Goal: Find contact information: Obtain details needed to contact an individual or organization

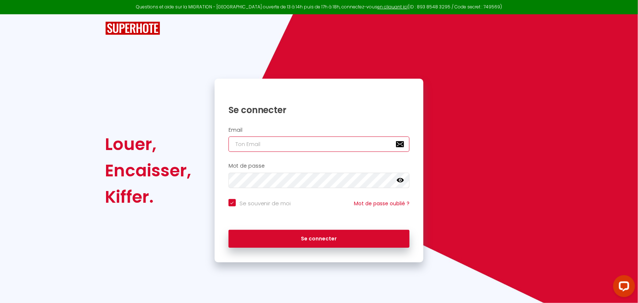
click at [245, 146] on input "email" at bounding box center [319, 143] width 181 height 15
paste input "[EMAIL_ADDRESS][DOMAIN_NAME]"
type input "[EMAIL_ADDRESS][DOMAIN_NAME]"
checkbox input "true"
type input "[EMAIL_ADDRESS][DOMAIN_NAME]"
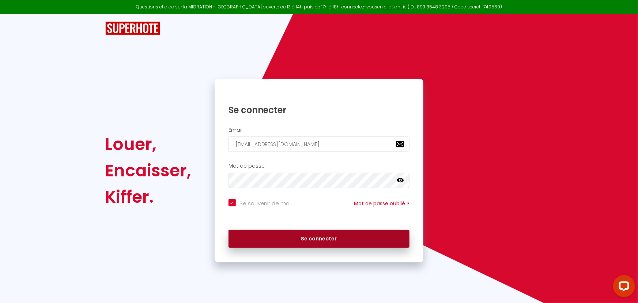
click at [269, 239] on button "Se connecter" at bounding box center [319, 239] width 181 height 18
checkbox input "true"
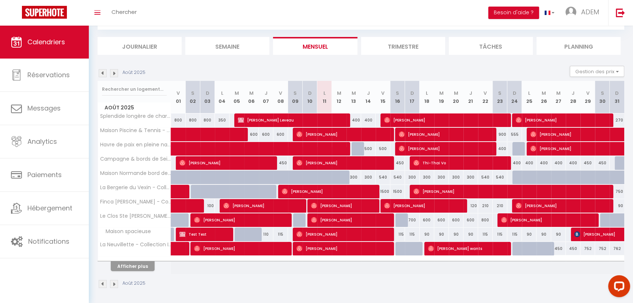
scroll to position [40, 0]
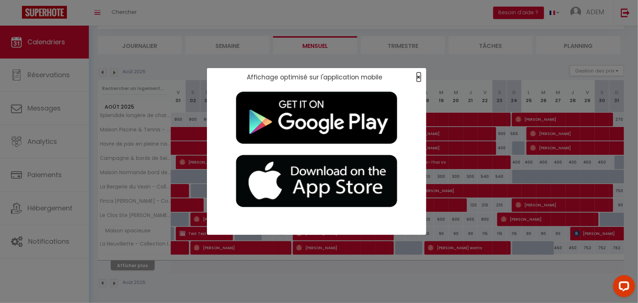
click at [419, 76] on span "×" at bounding box center [419, 76] width 4 height 9
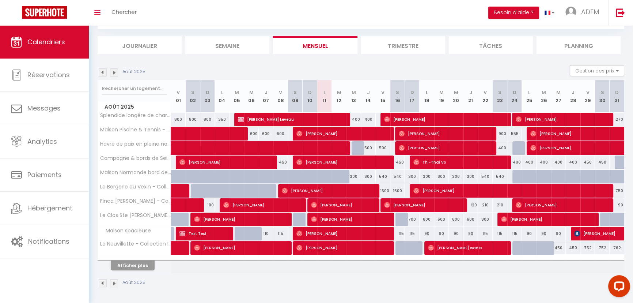
drag, startPoint x: 395, startPoint y: 183, endPoint x: 387, endPoint y: 276, distance: 93.3
click at [387, 276] on div "Août 2025" at bounding box center [361, 284] width 527 height 22
click at [137, 90] on input "text" at bounding box center [134, 88] width 65 height 13
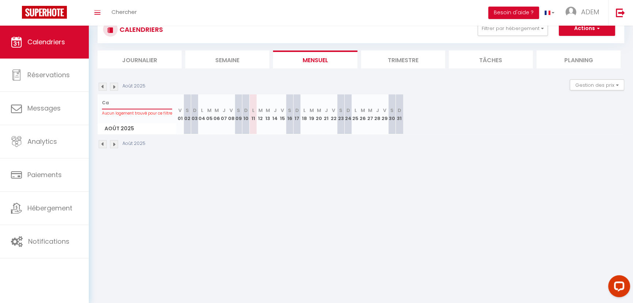
type input "C"
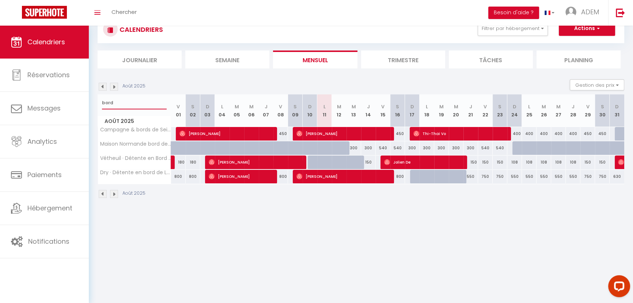
type input "bord"
click at [317, 133] on span "[PERSON_NAME]" at bounding box center [343, 134] width 93 height 14
select select "OK"
select select "0"
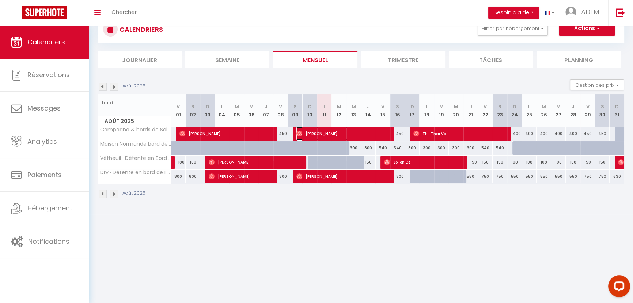
select select "0"
select select "1"
select select
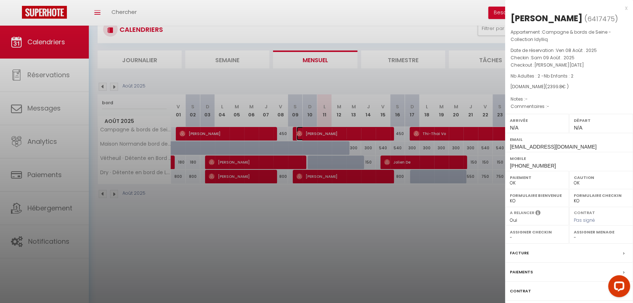
select select "42159"
click at [241, 135] on div at bounding box center [316, 151] width 633 height 303
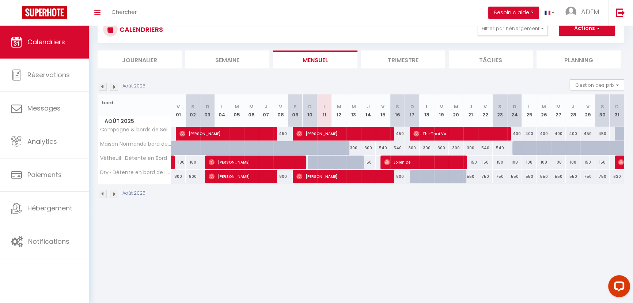
click at [241, 135] on body "Questions et aide sur la MIGRATION - [GEOGRAPHIC_DATA] ouverte de 13 à 14h puis…" at bounding box center [316, 151] width 633 height 303
click at [244, 134] on span "[PERSON_NAME]" at bounding box center [226, 134] width 93 height 14
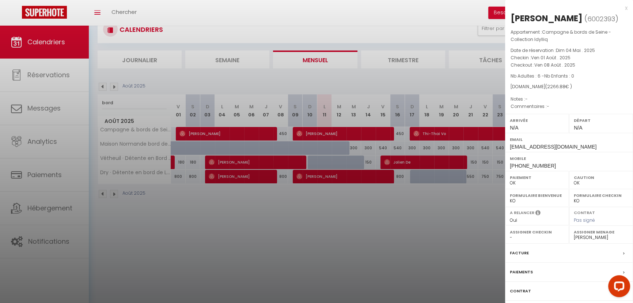
click at [516, 163] on span "[PHONE_NUMBER]" at bounding box center [533, 166] width 46 height 6
click at [518, 164] on span "[PHONE_NUMBER]" at bounding box center [533, 166] width 46 height 6
click at [518, 163] on span "[PHONE_NUMBER]" at bounding box center [533, 166] width 46 height 6
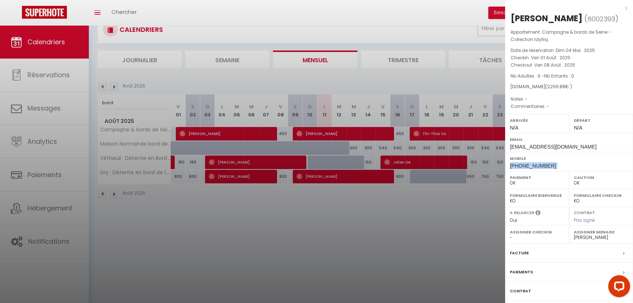
click at [518, 163] on span "[PHONE_NUMBER]" at bounding box center [533, 166] width 46 height 6
click at [527, 161] on label "Mobile" at bounding box center [569, 158] width 118 height 7
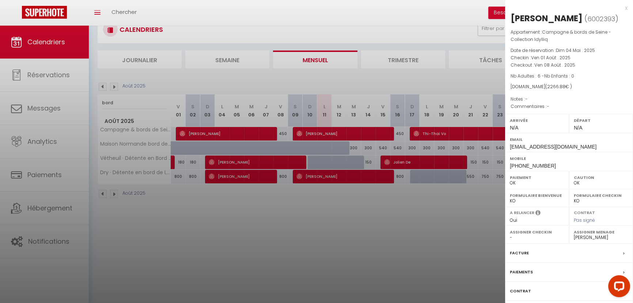
click at [529, 164] on span "[PHONE_NUMBER]" at bounding box center [533, 166] width 46 height 6
click at [528, 164] on span "[PHONE_NUMBER]" at bounding box center [533, 166] width 46 height 6
copy div "[PHONE_NUMBER]"
click at [523, 165] on span "[PHONE_NUMBER]" at bounding box center [533, 166] width 46 height 6
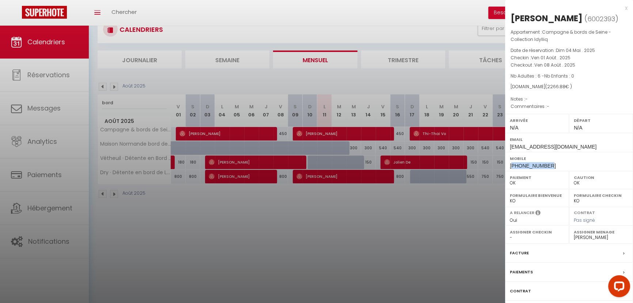
click at [523, 165] on span "[PHONE_NUMBER]" at bounding box center [533, 166] width 46 height 6
drag, startPoint x: 139, startPoint y: 89, endPoint x: 133, endPoint y: 95, distance: 8.5
click at [139, 89] on div at bounding box center [316, 151] width 633 height 303
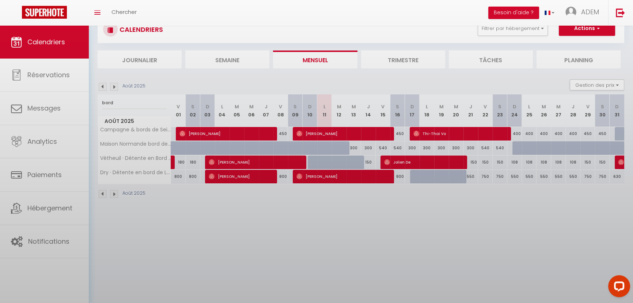
click at [117, 102] on body "Questions et aide sur la MIGRATION - [GEOGRAPHIC_DATA] ouverte de 13 à 14h puis…" at bounding box center [316, 151] width 633 height 303
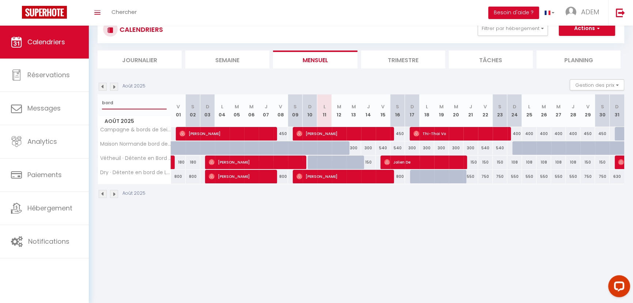
click at [117, 102] on input "bord" at bounding box center [134, 102] width 65 height 13
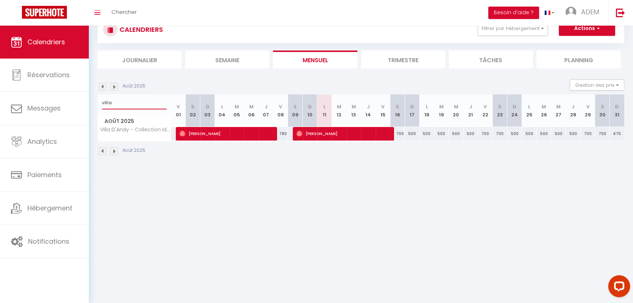
type input "villa"
click at [239, 135] on span "[PERSON_NAME]" at bounding box center [226, 134] width 93 height 14
select select "15019"
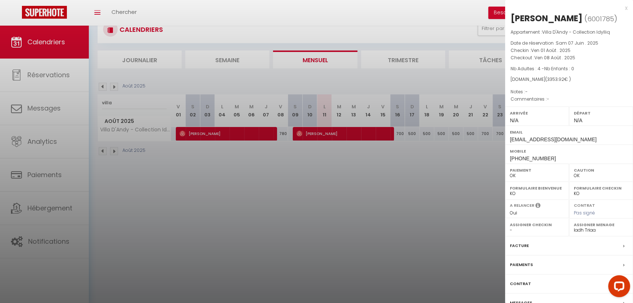
click at [527, 156] on span "[PHONE_NUMBER]" at bounding box center [533, 158] width 46 height 6
copy div "[PHONE_NUMBER]"
click at [268, 197] on div at bounding box center [316, 151] width 633 height 303
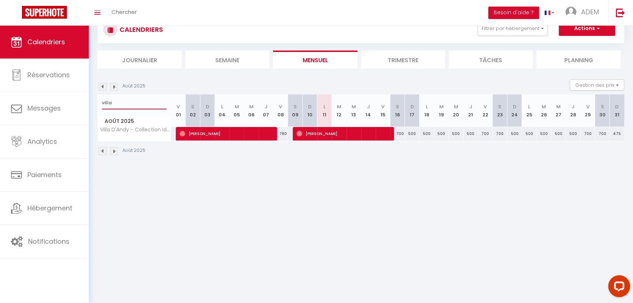
click at [113, 106] on input "villa" at bounding box center [134, 102] width 65 height 13
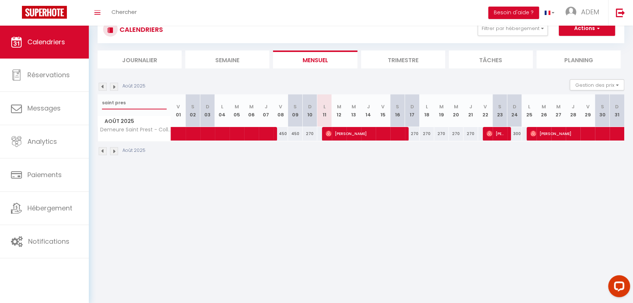
type input "saint pres"
click at [249, 137] on span at bounding box center [239, 134] width 118 height 14
select select "42069"
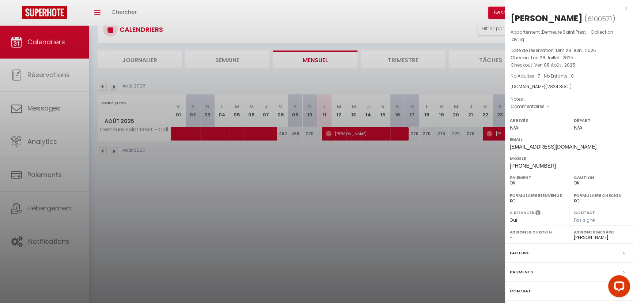
click at [527, 169] on div "Mobile [PHONE_NUMBER]" at bounding box center [569, 161] width 128 height 19
click at [525, 165] on span "[PHONE_NUMBER]" at bounding box center [533, 166] width 46 height 6
copy div "[PHONE_NUMBER]"
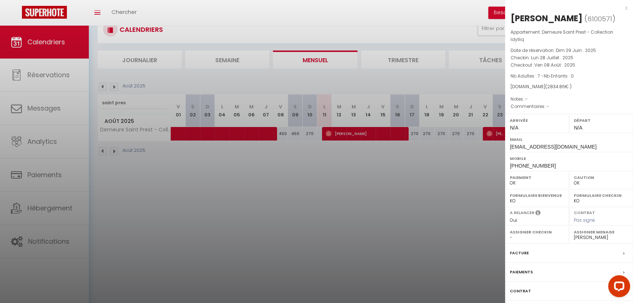
drag, startPoint x: 343, startPoint y: 215, endPoint x: 288, endPoint y: 200, distance: 56.6
click at [330, 214] on div at bounding box center [316, 151] width 633 height 303
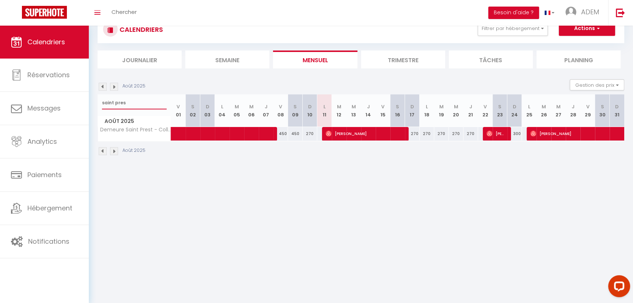
click at [113, 106] on input "saint pres" at bounding box center [134, 102] width 65 height 13
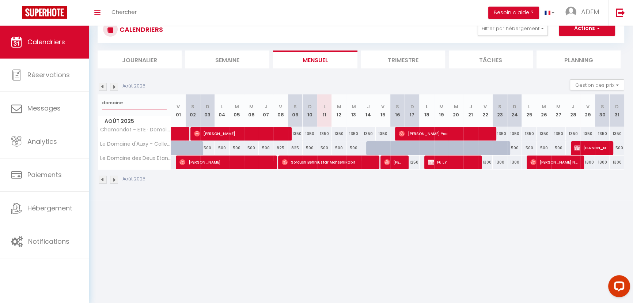
type input "domaine"
click at [156, 132] on th "Chamondot - ETE · Domaine de Chamondot - Collection Idylliq" at bounding box center [134, 134] width 73 height 14
click at [259, 160] on span "[PERSON_NAME]" at bounding box center [226, 162] width 93 height 14
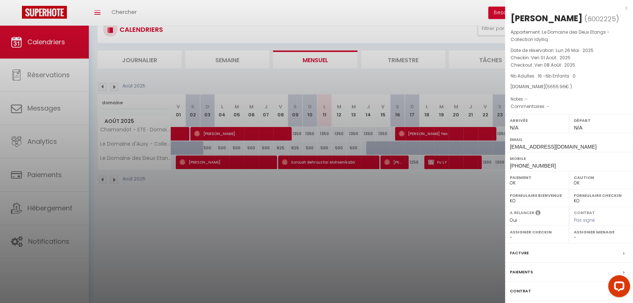
click at [523, 169] on span "[PHONE_NUMBER]" at bounding box center [533, 166] width 46 height 6
copy div "[PHONE_NUMBER]"
drag, startPoint x: 342, startPoint y: 135, endPoint x: 262, endPoint y: 137, distance: 79.7
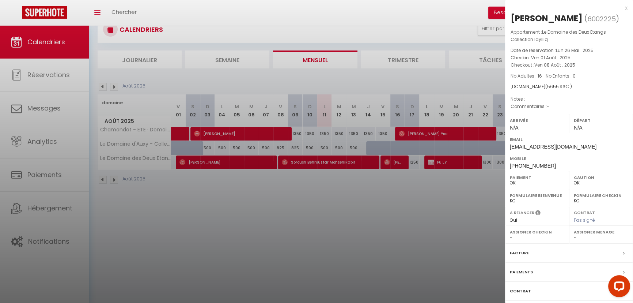
click at [321, 133] on div at bounding box center [316, 151] width 633 height 303
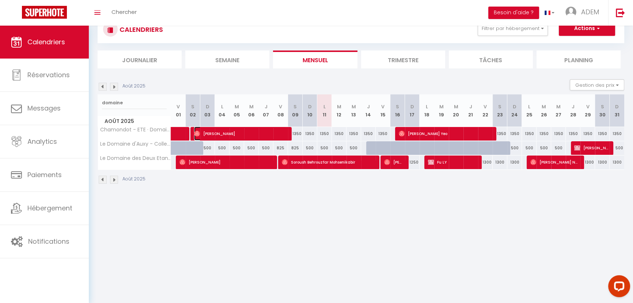
click at [256, 132] on span "[PERSON_NAME]" at bounding box center [240, 134] width 93 height 14
select select "23226"
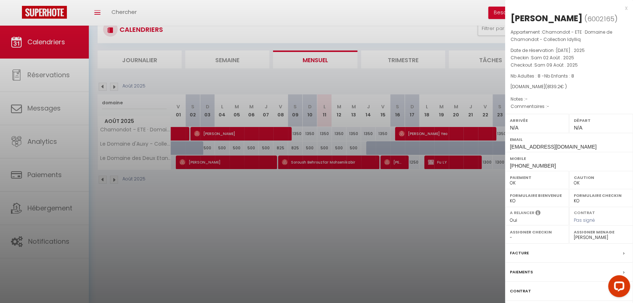
click at [532, 163] on span "[PHONE_NUMBER]" at bounding box center [533, 166] width 46 height 6
copy div "[PHONE_NUMBER]"
drag, startPoint x: 310, startPoint y: 157, endPoint x: 202, endPoint y: 142, distance: 109.0
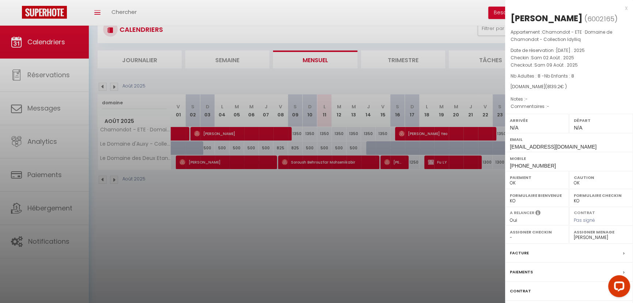
click at [272, 147] on div at bounding box center [316, 151] width 633 height 303
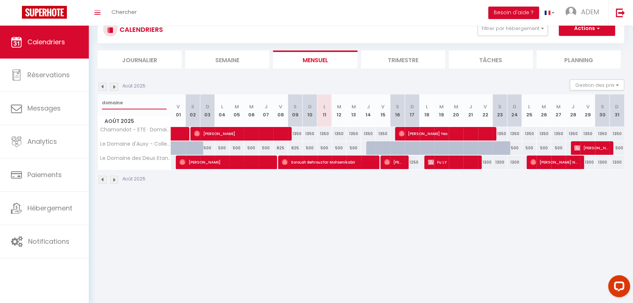
click at [142, 100] on input "domaine" at bounding box center [134, 102] width 65 height 13
click at [140, 100] on input "domaine" at bounding box center [134, 102] width 65 height 13
click at [122, 102] on input "domaine" at bounding box center [134, 102] width 65 height 13
click at [121, 102] on input "domaine" at bounding box center [134, 102] width 65 height 13
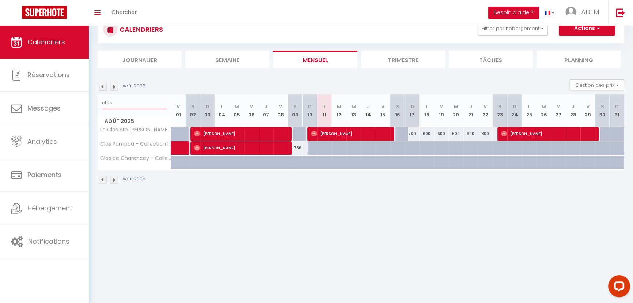
type input "clos"
click at [336, 130] on span "[PERSON_NAME]" at bounding box center [350, 134] width 78 height 14
select select "29206"
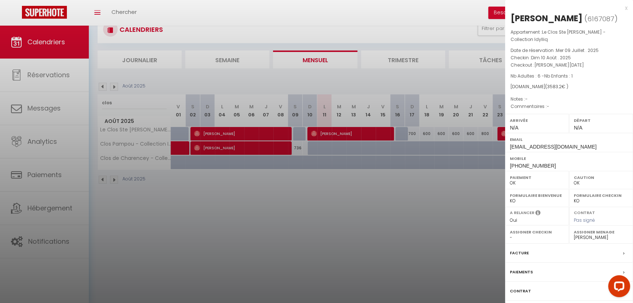
click at [523, 163] on span "[PHONE_NUMBER]" at bounding box center [533, 166] width 46 height 6
copy div "[PHONE_NUMBER]"
click at [394, 187] on div at bounding box center [316, 151] width 633 height 303
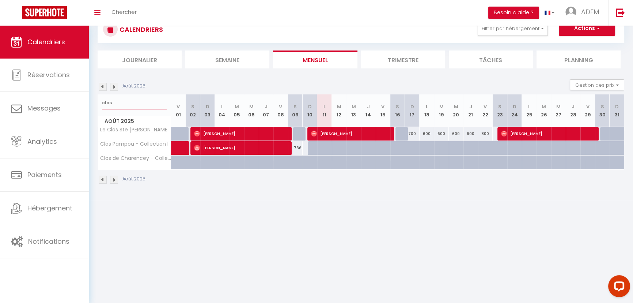
click at [114, 103] on input "clos" at bounding box center [134, 102] width 65 height 13
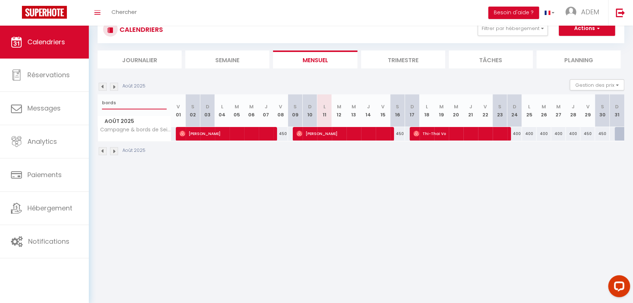
type input "bords"
click at [309, 133] on span "[PERSON_NAME]" at bounding box center [343, 134] width 93 height 14
select select "42159"
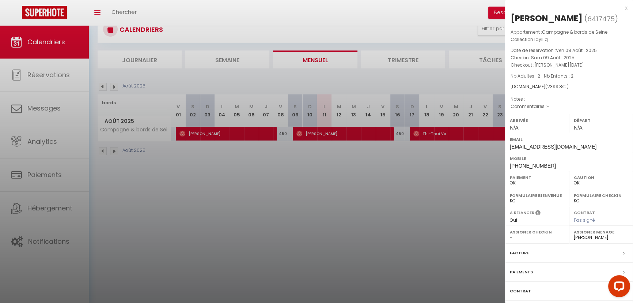
click at [528, 163] on span "[PHONE_NUMBER]" at bounding box center [533, 166] width 46 height 6
copy div "[PHONE_NUMBER]"
click at [524, 165] on span "[PHONE_NUMBER]" at bounding box center [533, 166] width 46 height 6
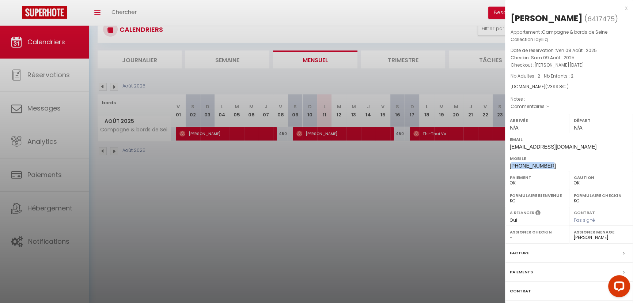
click at [524, 165] on span "[PHONE_NUMBER]" at bounding box center [533, 166] width 46 height 6
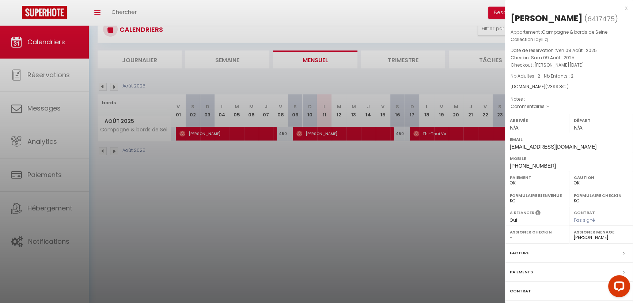
click at [144, 102] on div at bounding box center [316, 151] width 633 height 303
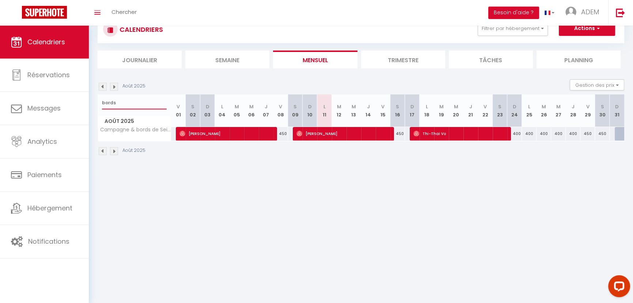
click at [118, 102] on input "bords" at bounding box center [134, 102] width 65 height 13
type input "b"
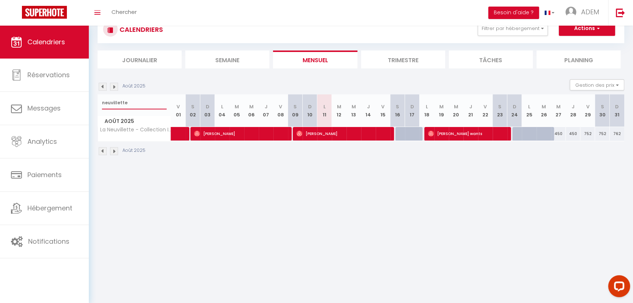
type input "neuvillette"
click at [329, 134] on span "[PERSON_NAME]" at bounding box center [343, 134] width 93 height 14
select select "29692"
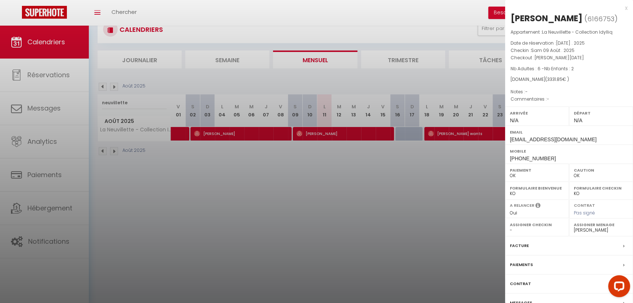
click at [528, 159] on span "[PHONE_NUMBER]" at bounding box center [533, 158] width 46 height 6
click at [527, 159] on span "[PHONE_NUMBER]" at bounding box center [533, 158] width 46 height 6
copy div "[PHONE_NUMBER]"
click at [130, 104] on div at bounding box center [316, 151] width 633 height 303
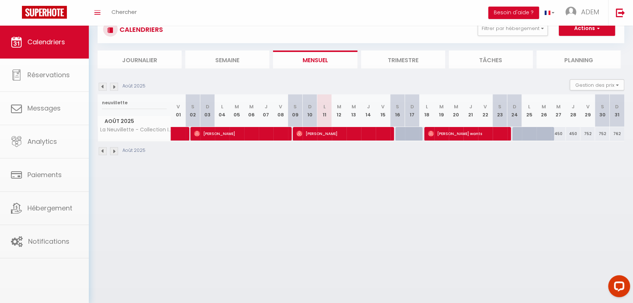
click at [128, 101] on div at bounding box center [316, 151] width 633 height 303
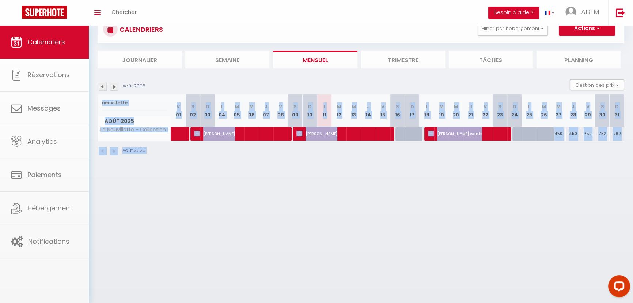
click at [127, 101] on body "Questions et aide sur la MIGRATION - [GEOGRAPHIC_DATA] ouverte de 13 à 14h puis…" at bounding box center [316, 151] width 633 height 303
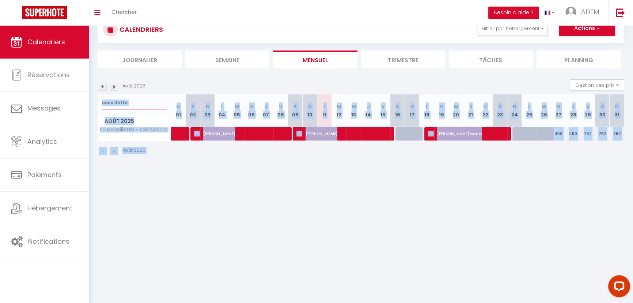
click at [127, 101] on input "neuvillette" at bounding box center [134, 102] width 65 height 13
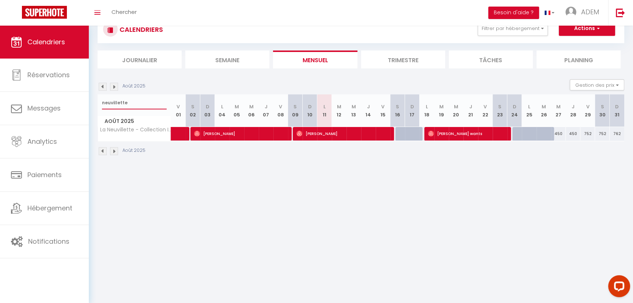
click at [127, 101] on input "neuvillette" at bounding box center [134, 102] width 65 height 13
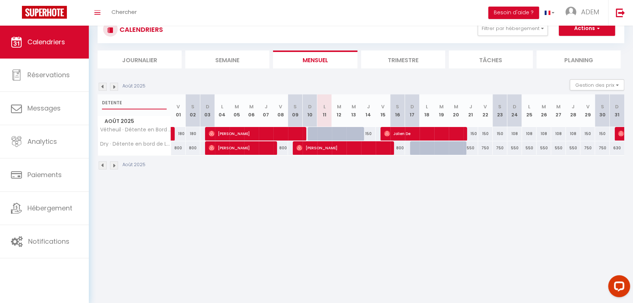
type input "DETENTE"
click at [287, 132] on span "[PERSON_NAME]" at bounding box center [255, 134] width 93 height 14
select select "29881"
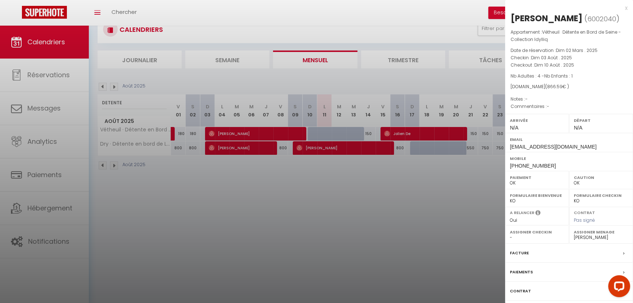
click at [527, 165] on span "[PHONE_NUMBER]" at bounding box center [533, 166] width 46 height 6
copy span "33607650914"
click at [527, 162] on div "Mobile [PHONE_NUMBER]" at bounding box center [569, 161] width 128 height 19
click at [527, 163] on span "[PHONE_NUMBER]" at bounding box center [533, 166] width 46 height 6
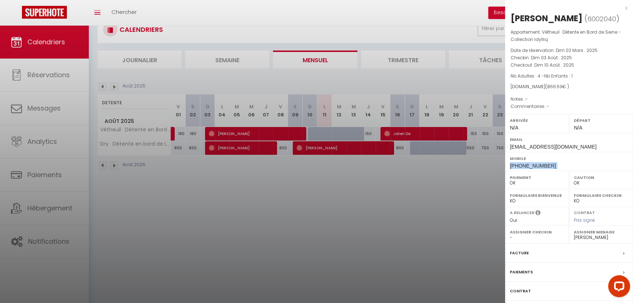
click at [527, 163] on span "[PHONE_NUMBER]" at bounding box center [533, 166] width 46 height 6
click at [279, 151] on div at bounding box center [316, 151] width 633 height 303
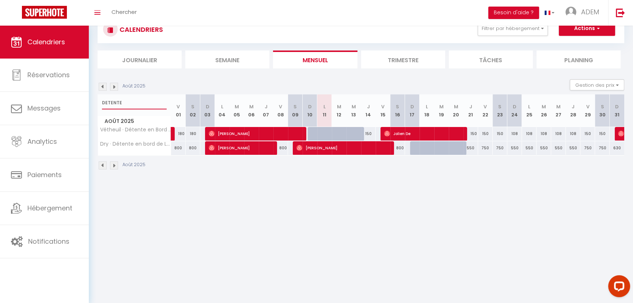
click at [118, 98] on input "DETENTE" at bounding box center [134, 102] width 65 height 13
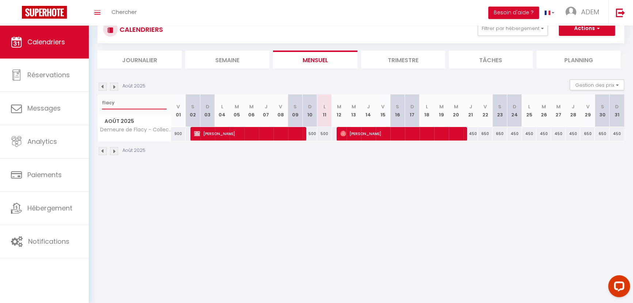
type input "flacy"
click at [283, 135] on span "[PERSON_NAME]" at bounding box center [247, 134] width 107 height 14
select select "36679"
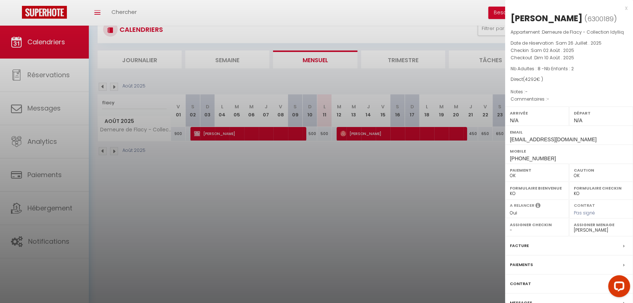
click at [527, 155] on span "[PHONE_NUMBER]" at bounding box center [533, 158] width 46 height 6
copy span "32486088895"
click at [526, 155] on span "[PHONE_NUMBER]" at bounding box center [533, 158] width 46 height 6
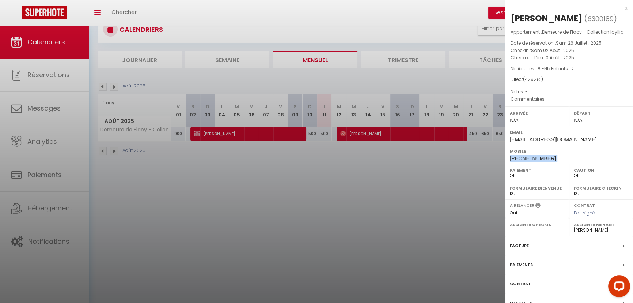
click at [526, 155] on span "[PHONE_NUMBER]" at bounding box center [533, 158] width 46 height 6
drag, startPoint x: 187, startPoint y: 127, endPoint x: 172, endPoint y: 122, distance: 16.7
click at [175, 123] on div at bounding box center [316, 151] width 633 height 303
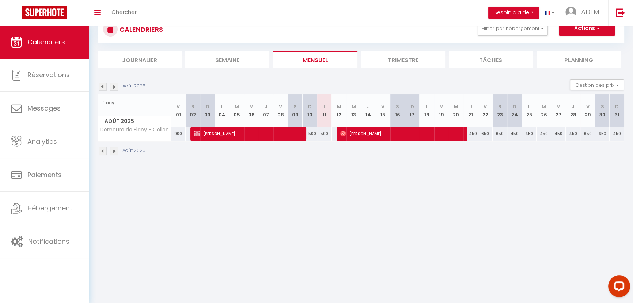
click at [117, 99] on input "flacy" at bounding box center [134, 102] width 65 height 13
type input "f"
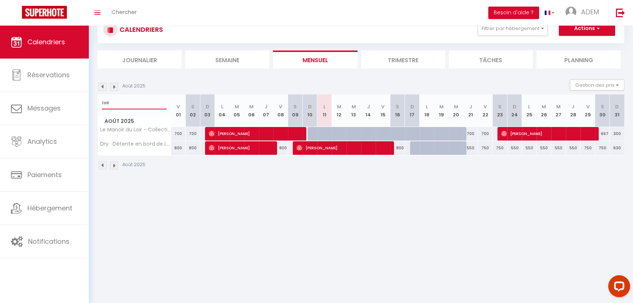
type input "loir"
click at [259, 129] on span "[PERSON_NAME]" at bounding box center [255, 134] width 93 height 14
select select "43019"
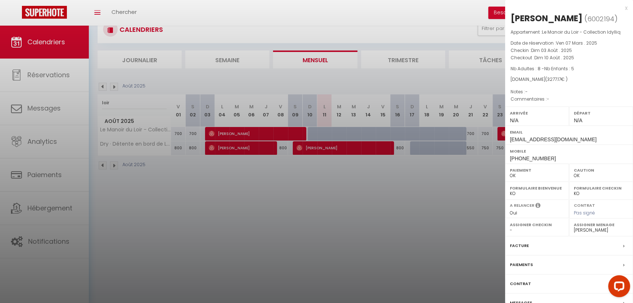
click at [525, 156] on span "[PHONE_NUMBER]" at bounding box center [533, 158] width 46 height 6
click at [524, 156] on span "[PHONE_NUMBER]" at bounding box center [533, 158] width 46 height 6
click at [139, 131] on div at bounding box center [316, 151] width 633 height 303
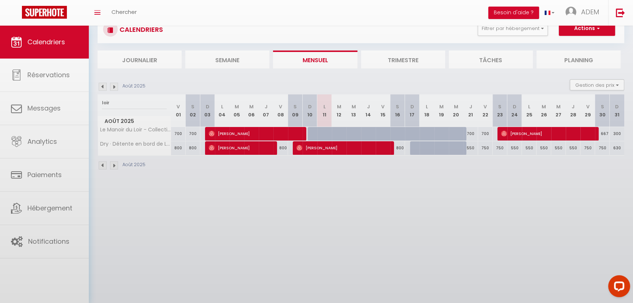
click at [109, 96] on div at bounding box center [316, 151] width 633 height 303
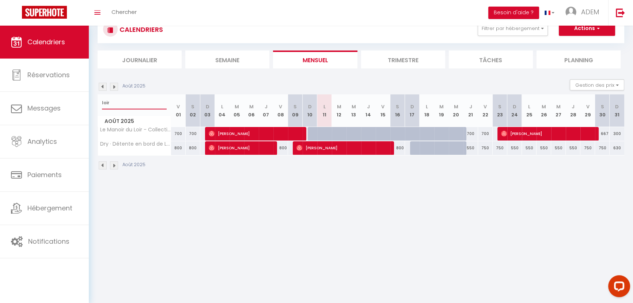
click at [116, 100] on input "loir" at bounding box center [134, 102] width 65 height 13
type input "l"
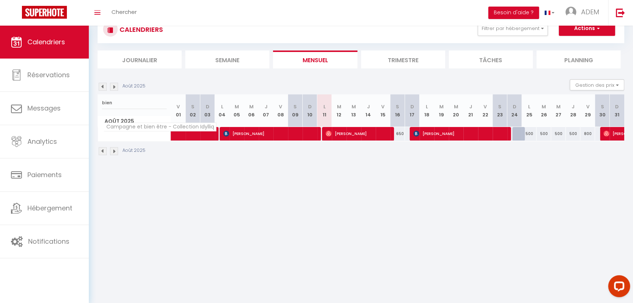
click at [129, 128] on span "Campagne et bien être - Collection Idylliq" at bounding box center [160, 127] width 113 height 9
click at [119, 102] on input "bien" at bounding box center [134, 102] width 65 height 13
type input "b"
type input "l"
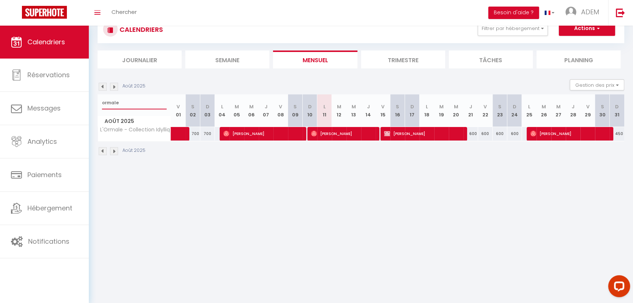
type input "ormale"
click at [259, 131] on span "[PERSON_NAME]" at bounding box center [262, 134] width 78 height 14
select select
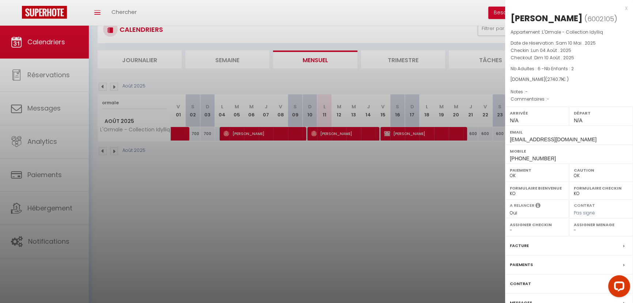
click at [527, 156] on span "[PHONE_NUMBER]" at bounding box center [533, 158] width 46 height 6
click at [328, 141] on div at bounding box center [316, 151] width 633 height 303
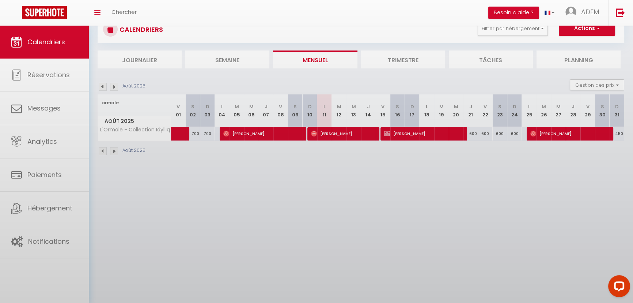
click at [327, 133] on div at bounding box center [316, 151] width 633 height 303
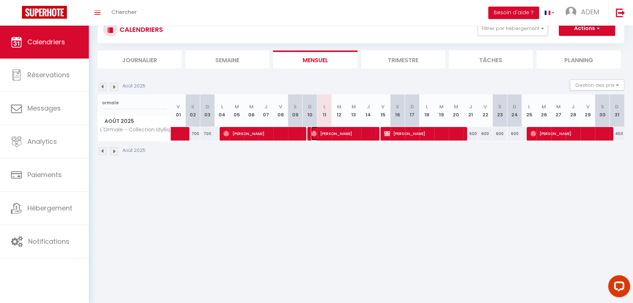
click at [327, 133] on span "[PERSON_NAME]" at bounding box center [342, 134] width 63 height 14
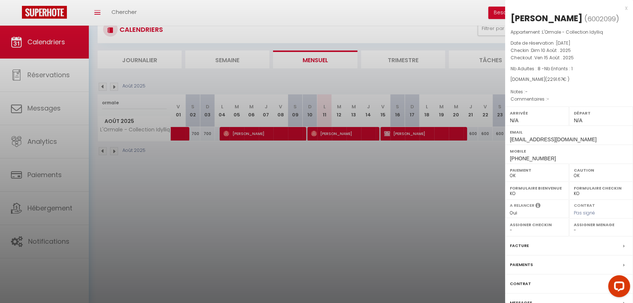
click at [529, 157] on span "[PHONE_NUMBER]" at bounding box center [533, 158] width 46 height 6
click at [116, 99] on div at bounding box center [316, 151] width 633 height 303
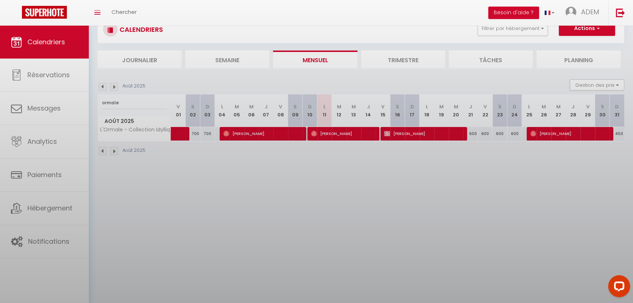
click at [123, 102] on div at bounding box center [316, 151] width 633 height 303
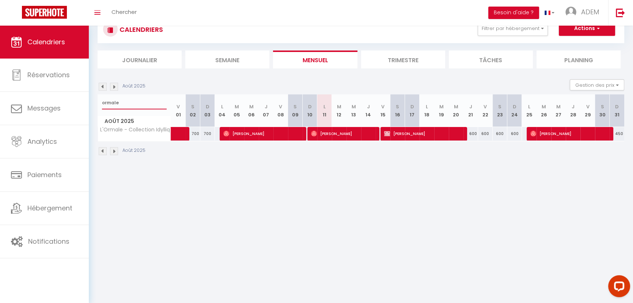
click at [123, 102] on input "ormale" at bounding box center [134, 102] width 65 height 13
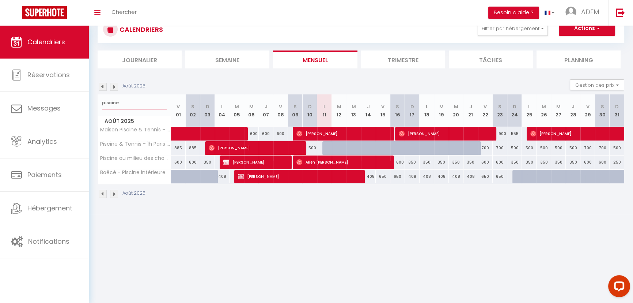
type input "piscine"
click at [263, 150] on span "[PERSON_NAME]" at bounding box center [255, 148] width 93 height 14
select select "42069"
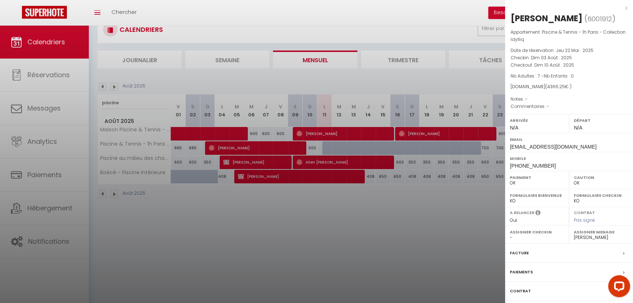
click at [533, 164] on span "[PHONE_NUMBER]" at bounding box center [533, 166] width 46 height 6
